Goal: Navigation & Orientation: Find specific page/section

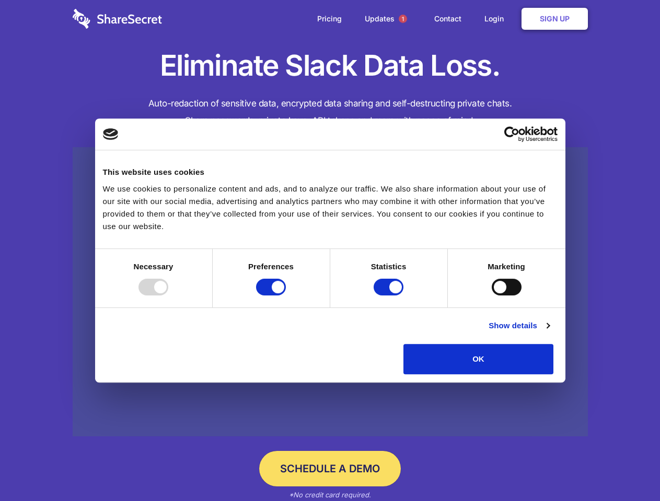
click at [168, 296] on div at bounding box center [153, 287] width 30 height 17
click at [286, 296] on input "Preferences" at bounding box center [271, 287] width 30 height 17
checkbox input "false"
click at [390, 296] on input "Statistics" at bounding box center [389, 287] width 30 height 17
checkbox input "false"
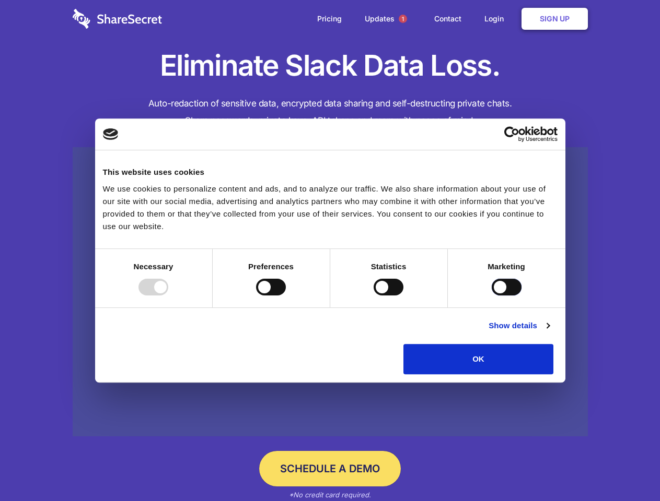
click at [492, 296] on input "Marketing" at bounding box center [507, 287] width 30 height 17
checkbox input "true"
click at [549, 332] on link "Show details" at bounding box center [518, 326] width 61 height 13
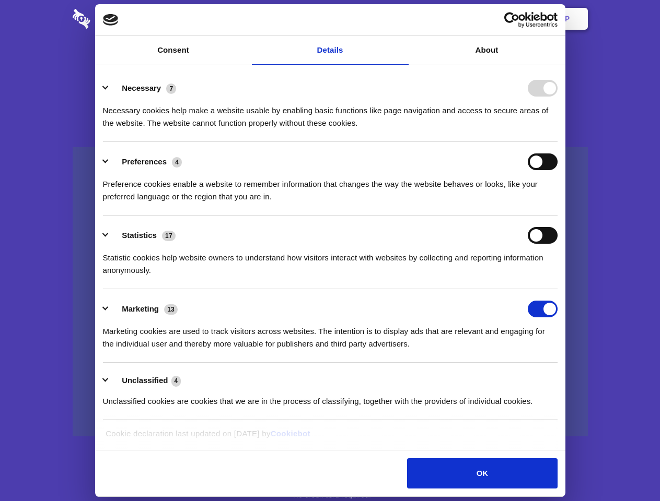
click at [557, 142] on li "Necessary 7 Necessary cookies help make a website usable by enabling basic func…" at bounding box center [330, 105] width 454 height 74
click at [402, 19] on span "1" at bounding box center [403, 19] width 8 height 8
